Goal: Browse casually

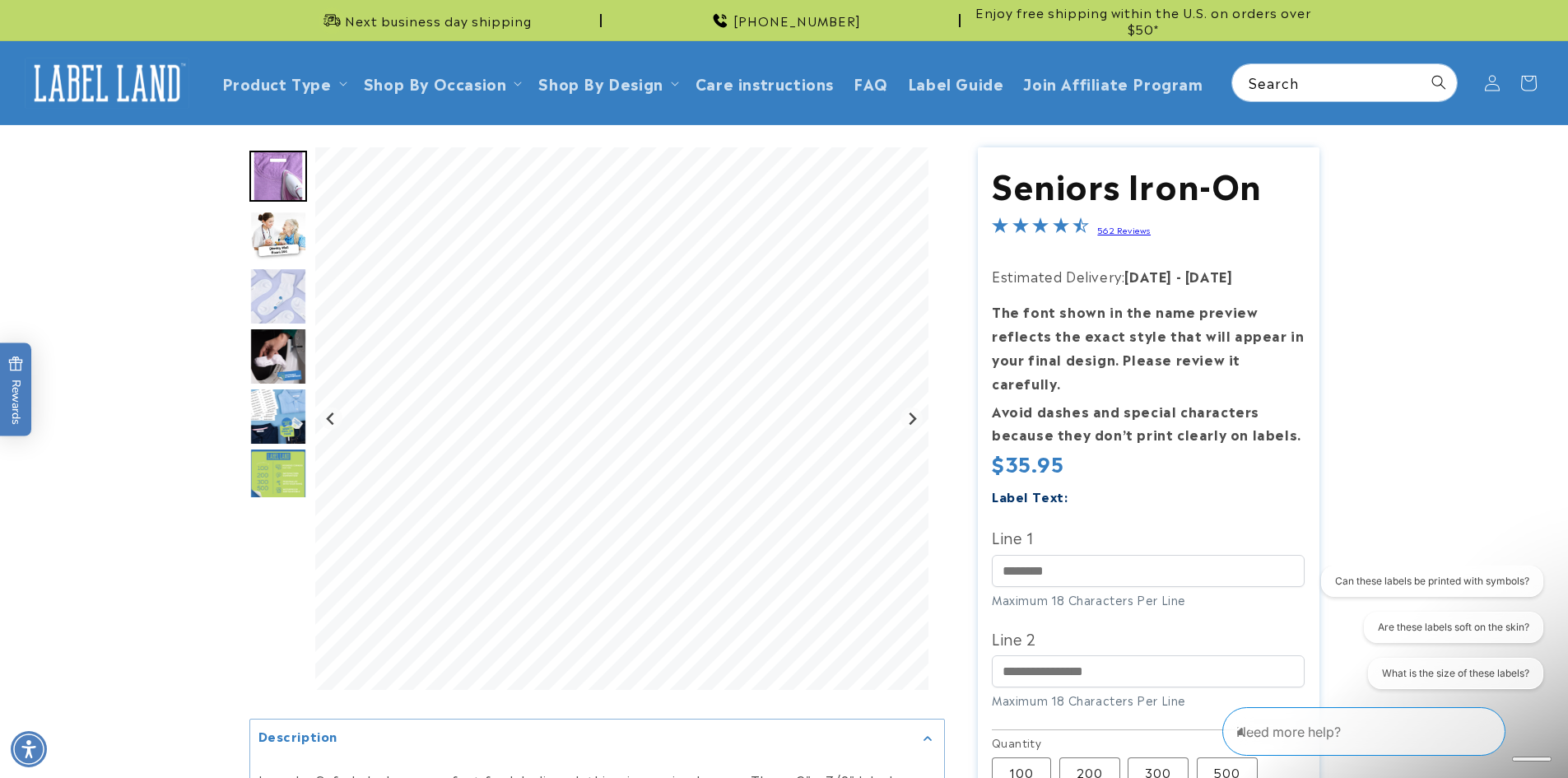
click at [278, 234] on img "Go to slide 2" at bounding box center [278, 236] width 57 height 51
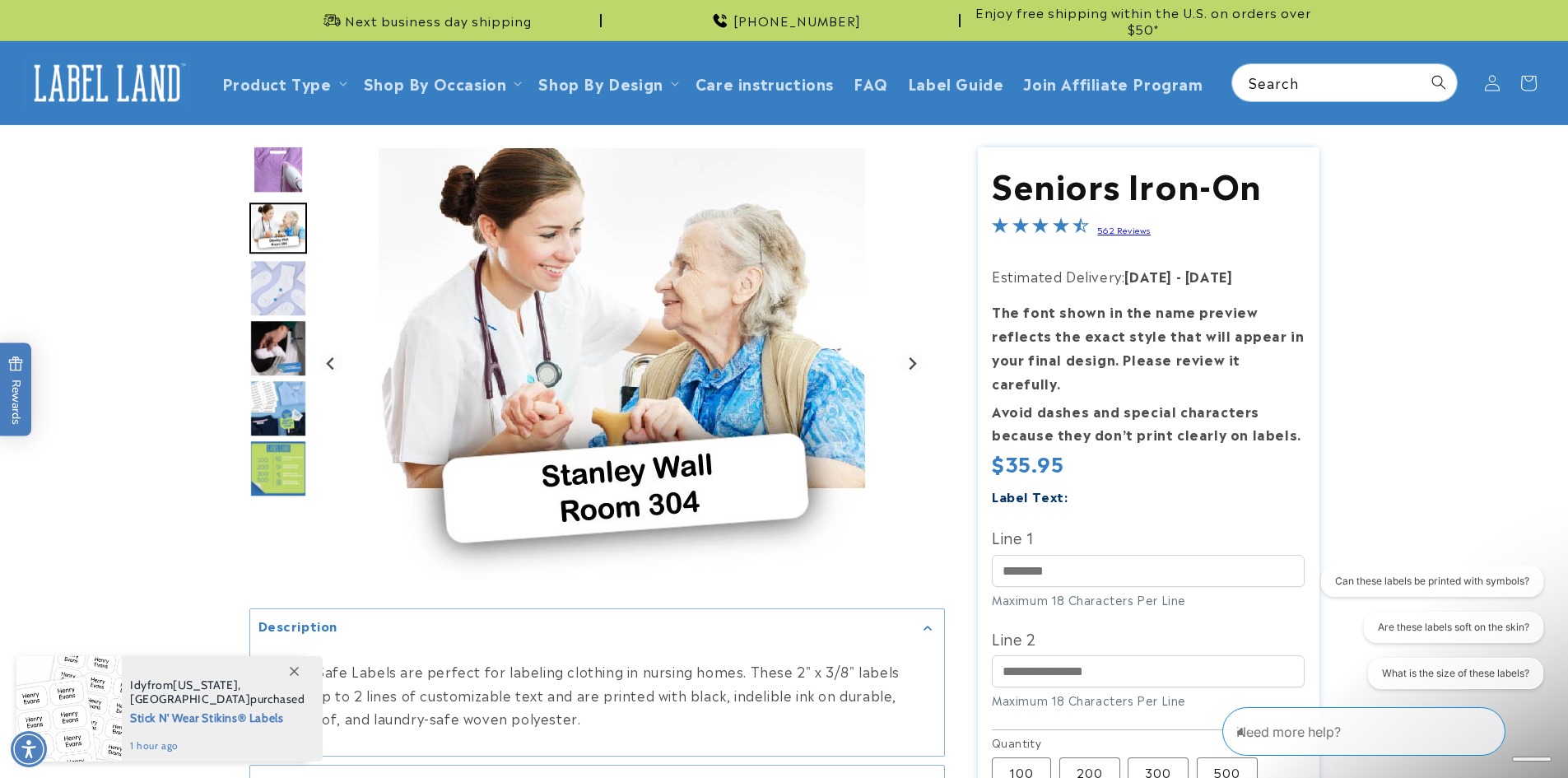
click at [269, 278] on img "Go to slide 3" at bounding box center [278, 288] width 57 height 57
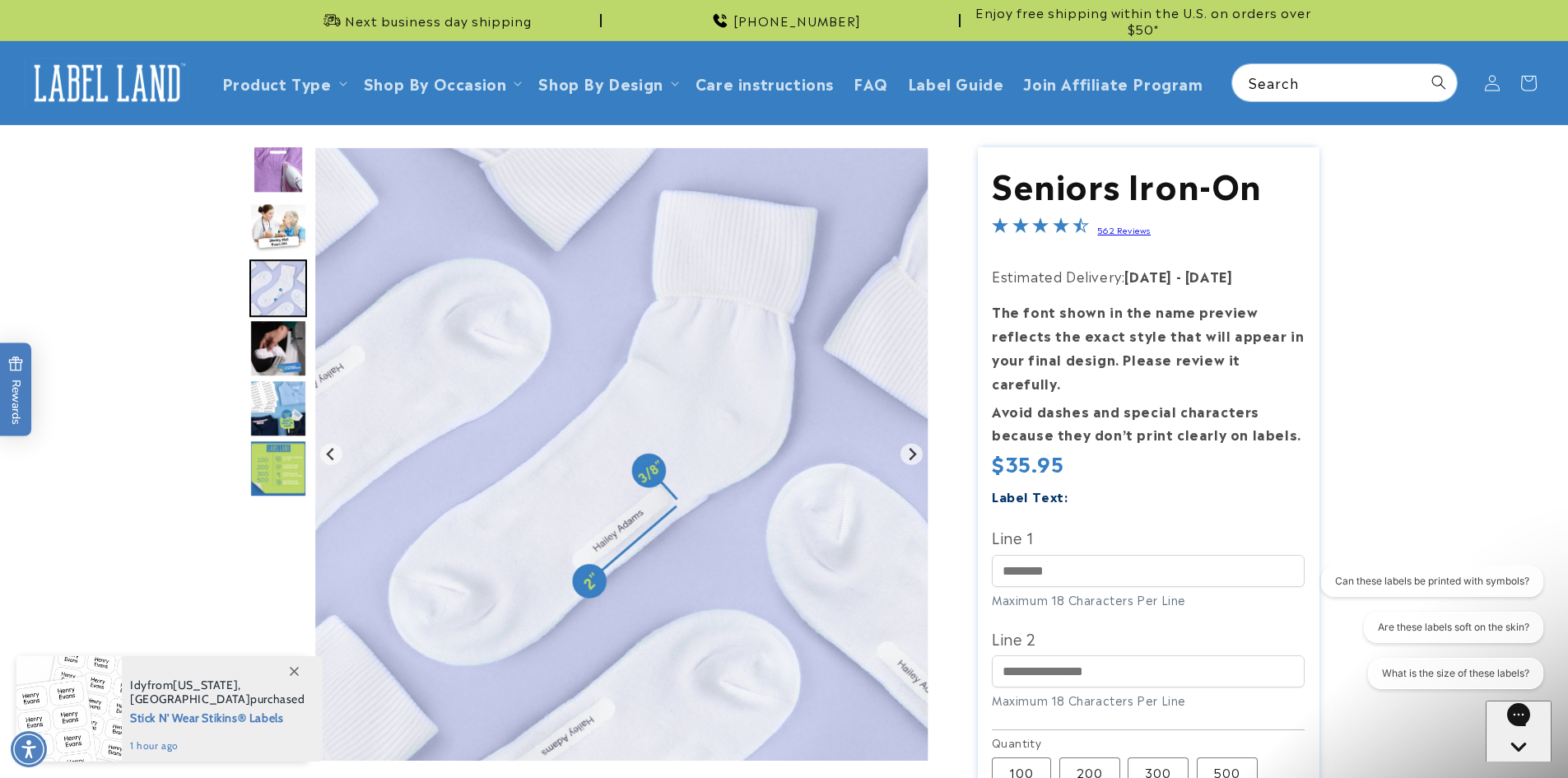
click at [293, 668] on icon at bounding box center [294, 671] width 9 height 9
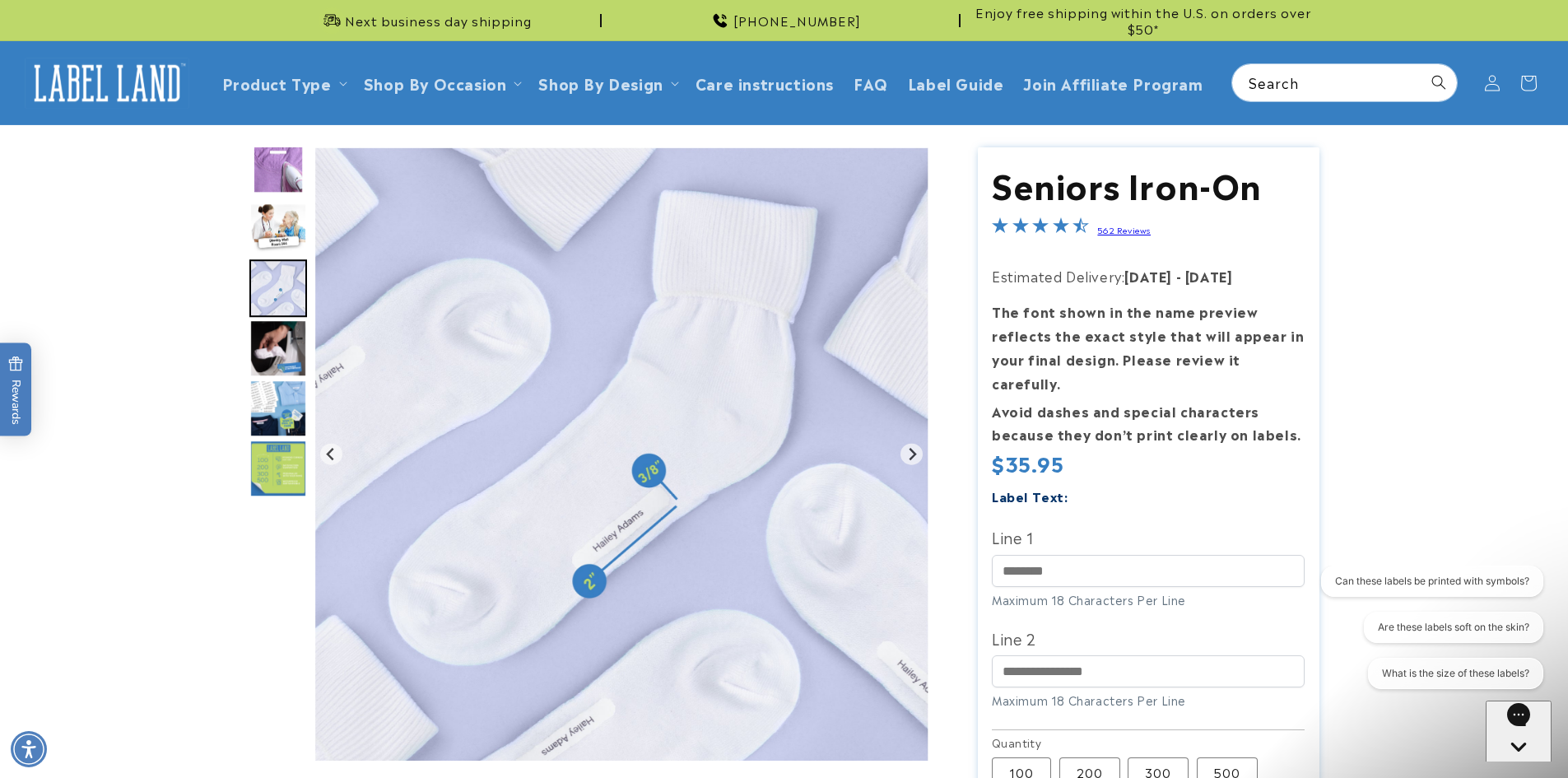
click at [278, 351] on img "Go to slide 4" at bounding box center [278, 348] width 57 height 57
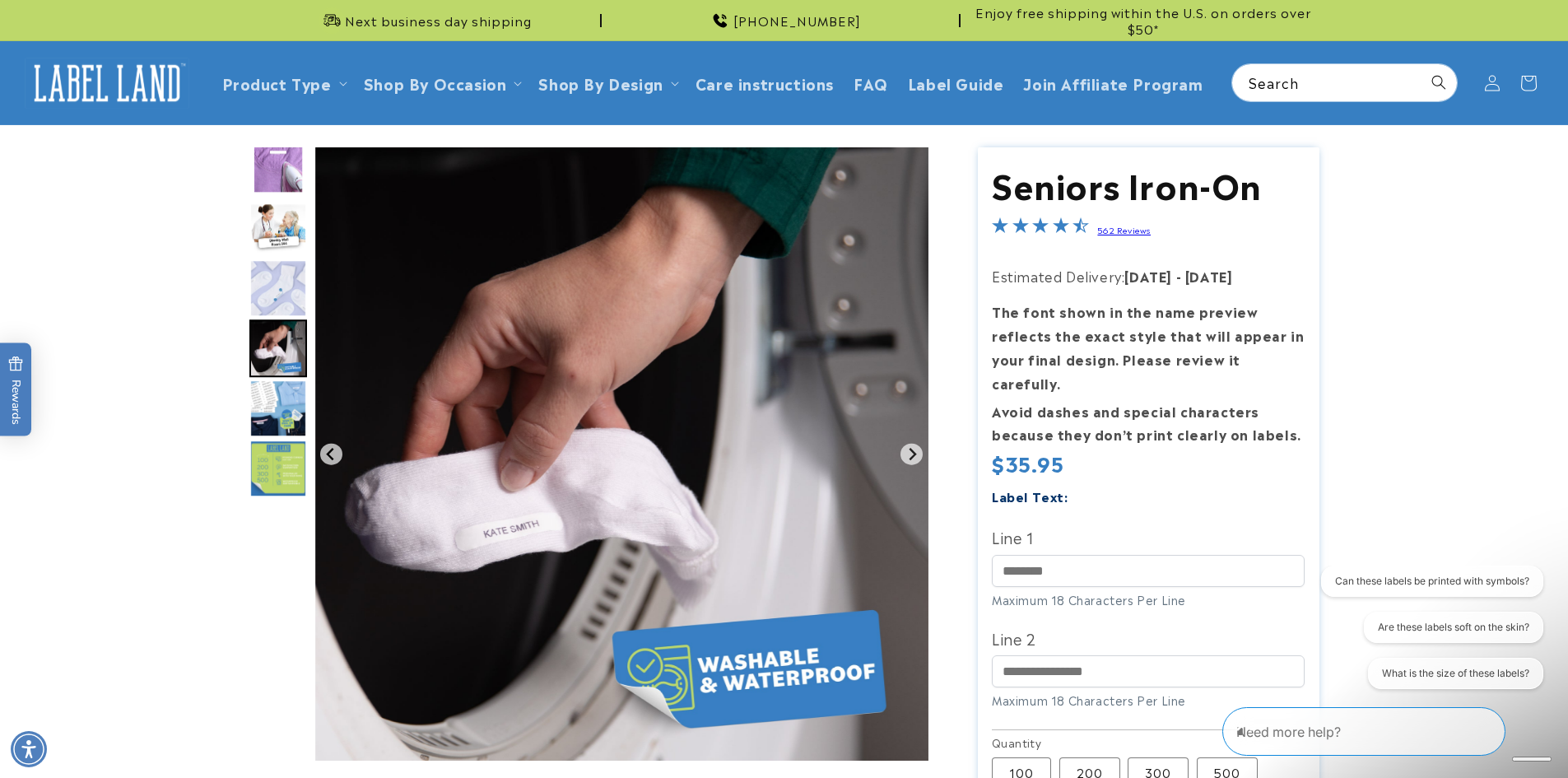
click at [288, 458] on img "Go to slide 6" at bounding box center [278, 468] width 57 height 57
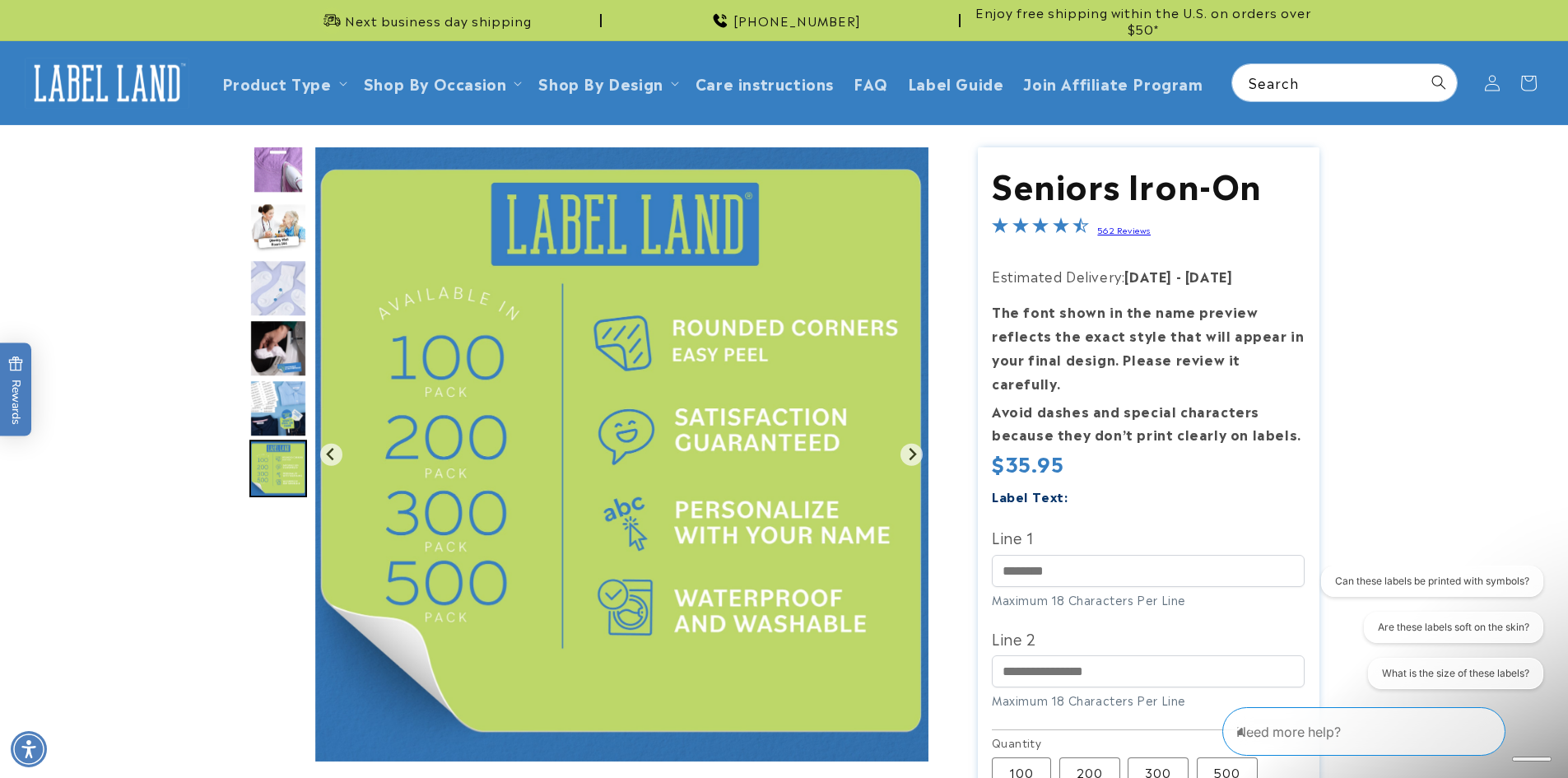
scroll to position [2, 0]
